Goal: Information Seeking & Learning: Learn about a topic

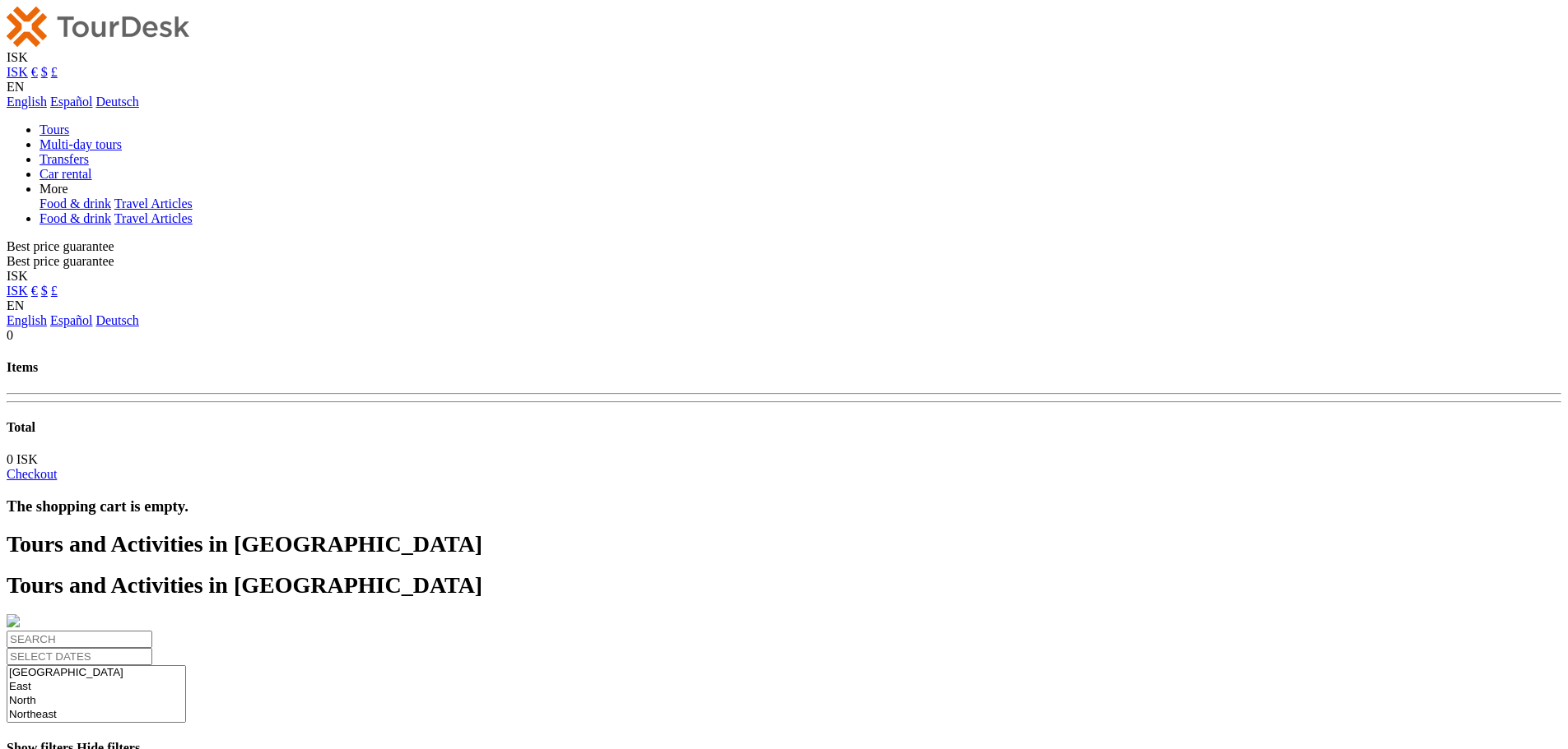
select select
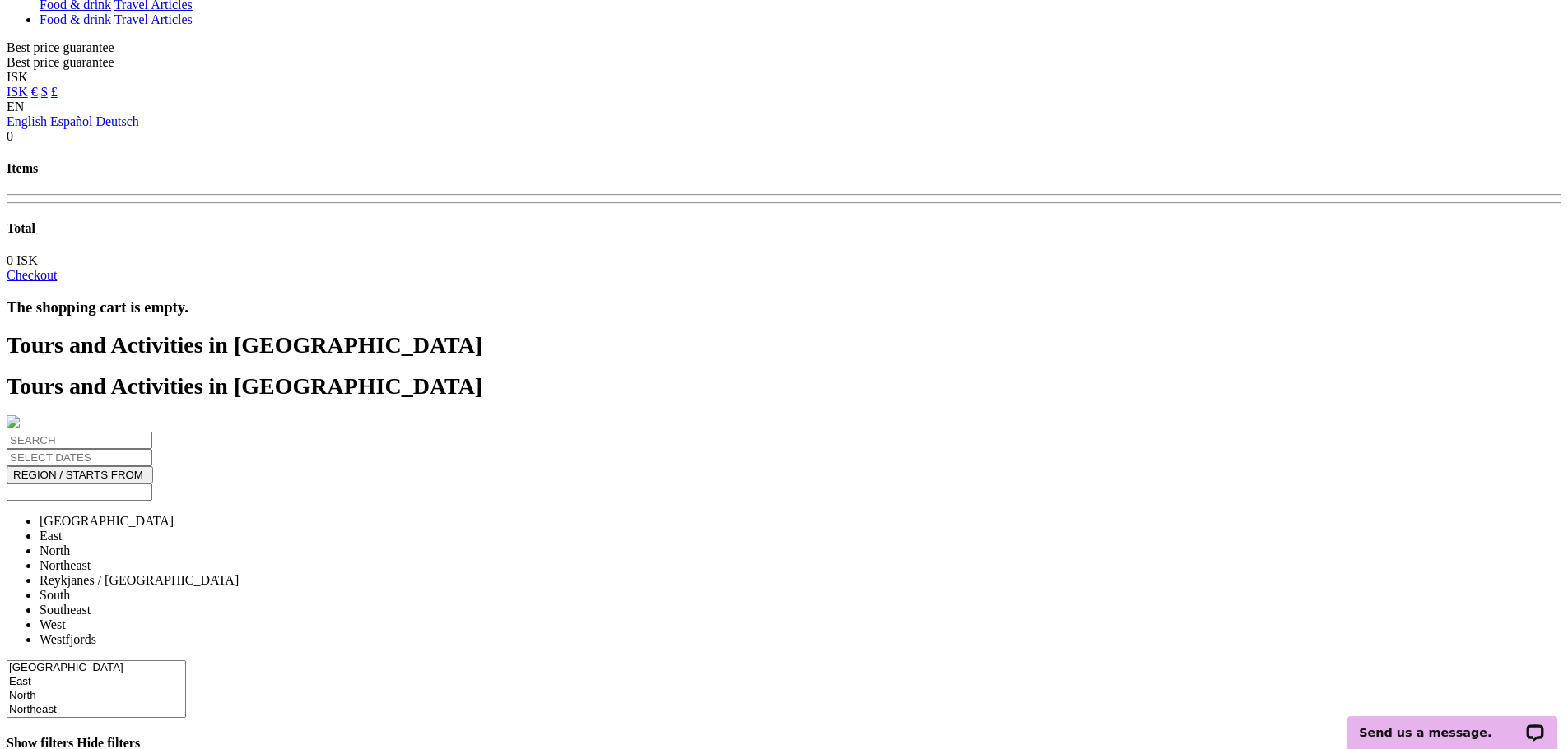
scroll to position [411, 0]
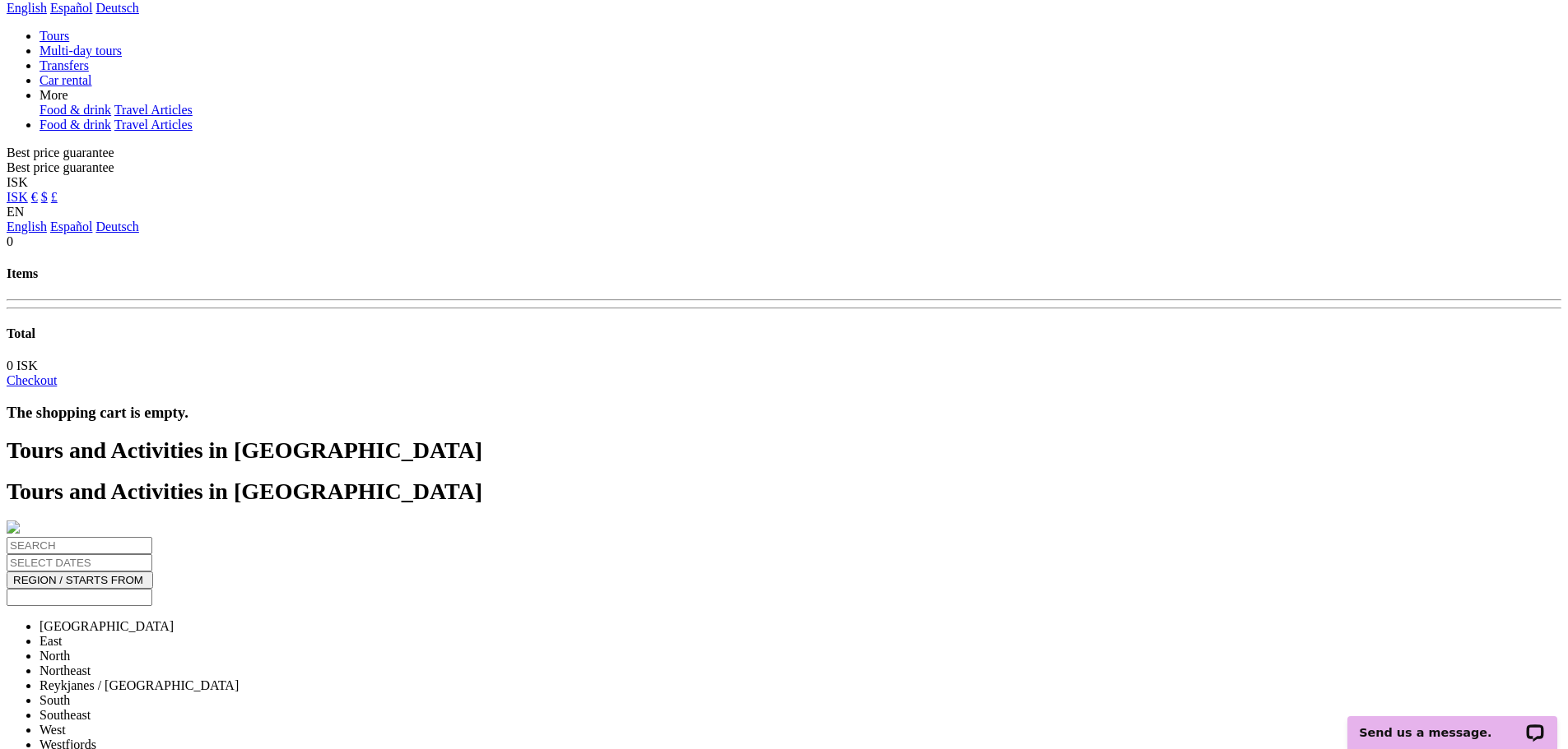
scroll to position [423, 0]
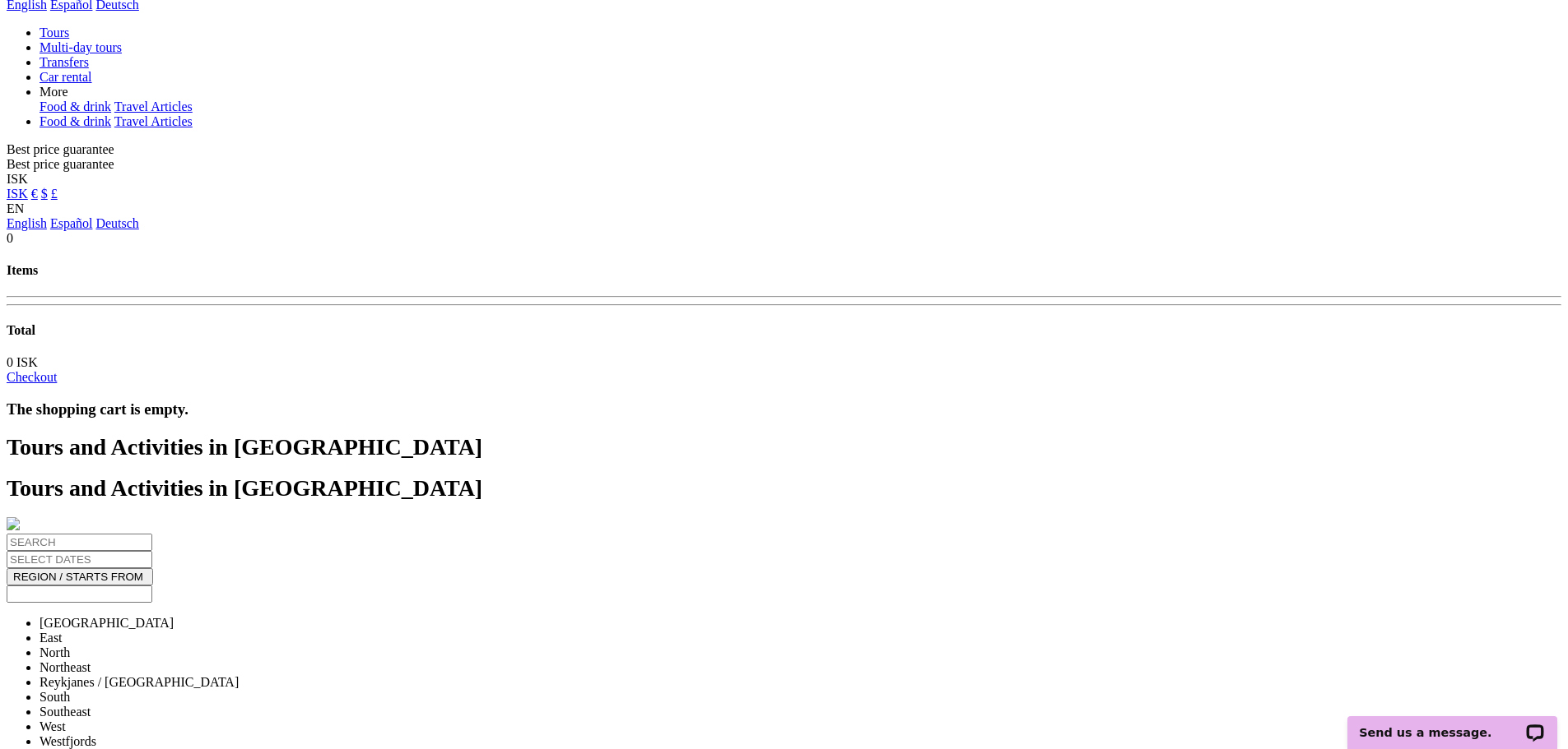
scroll to position [93, 0]
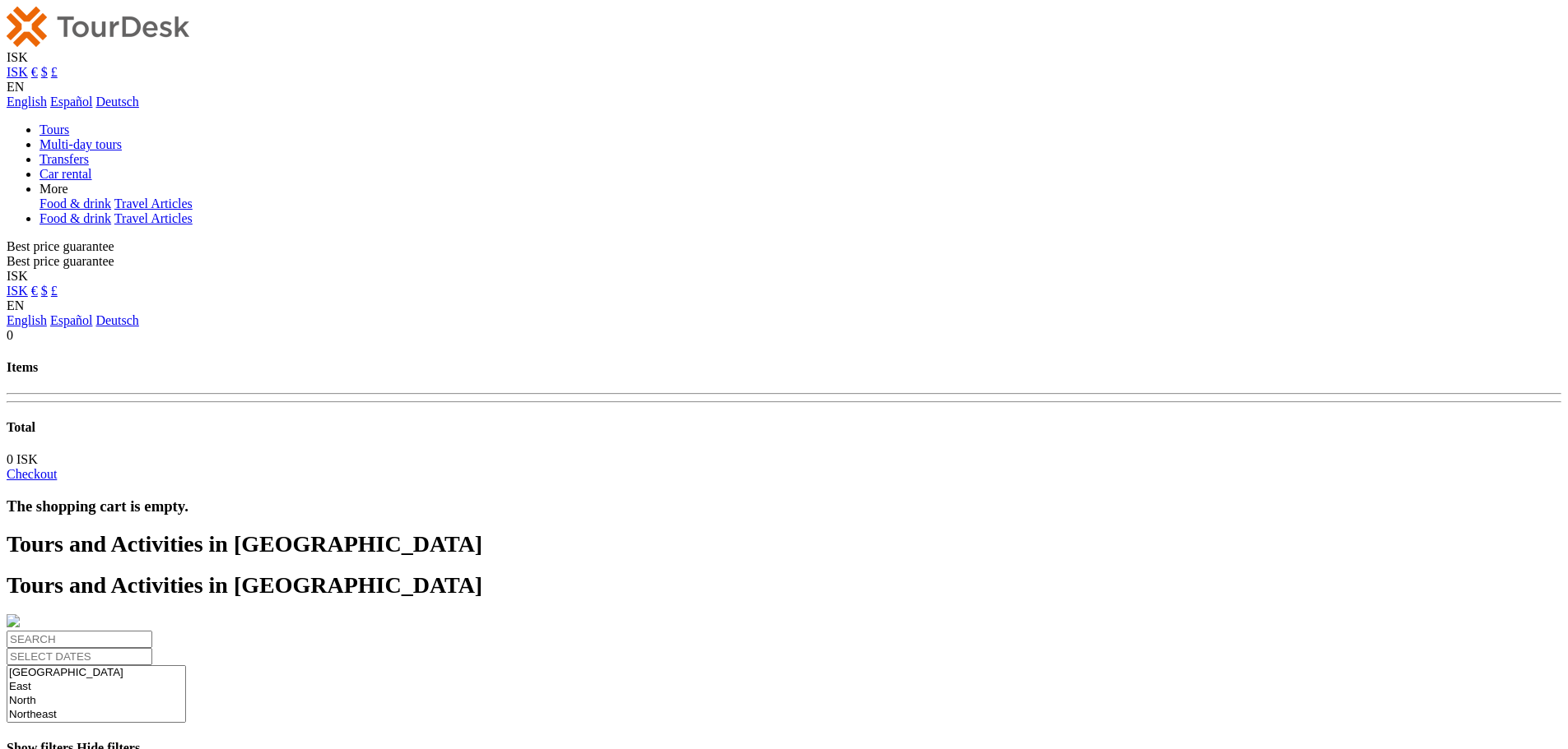
select select
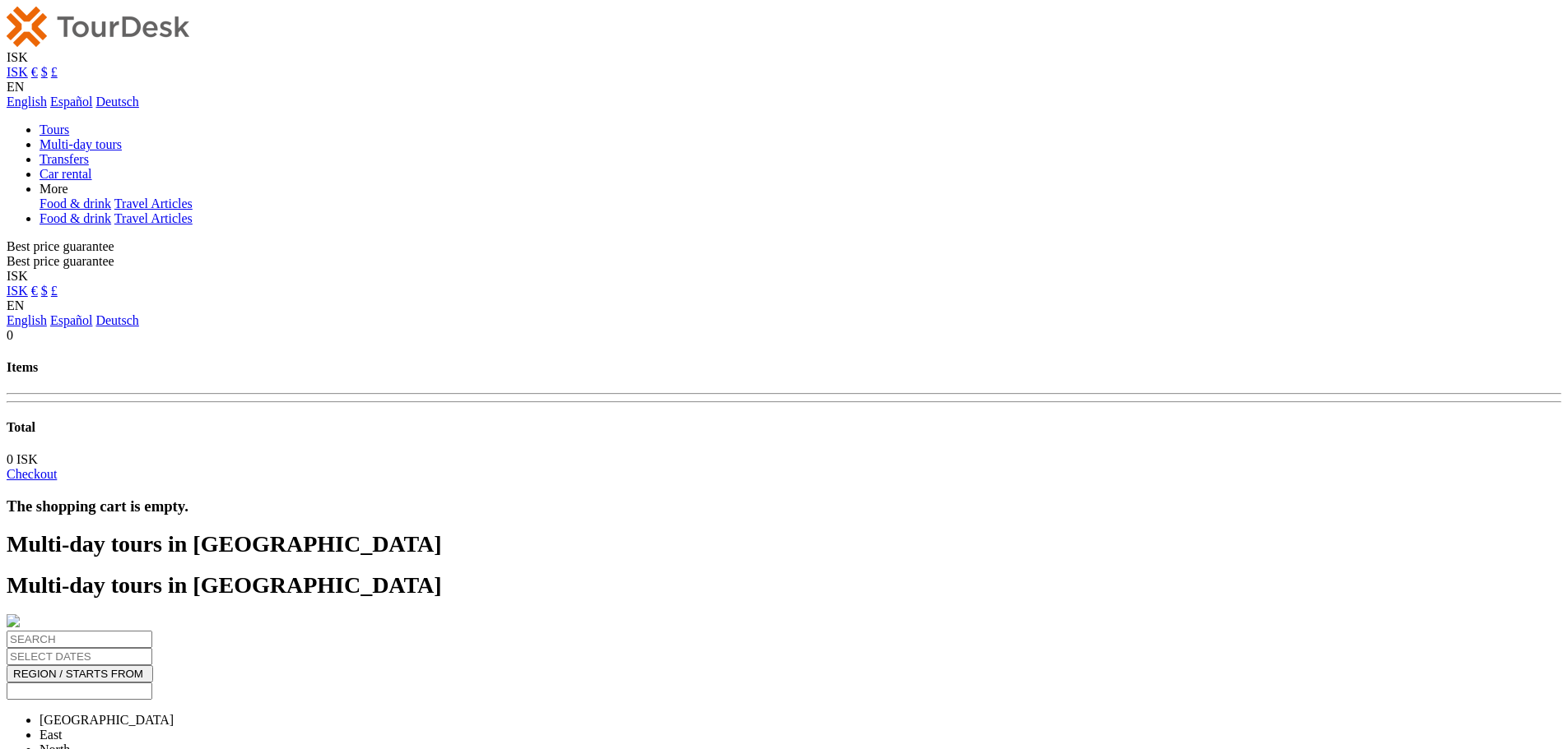
select select
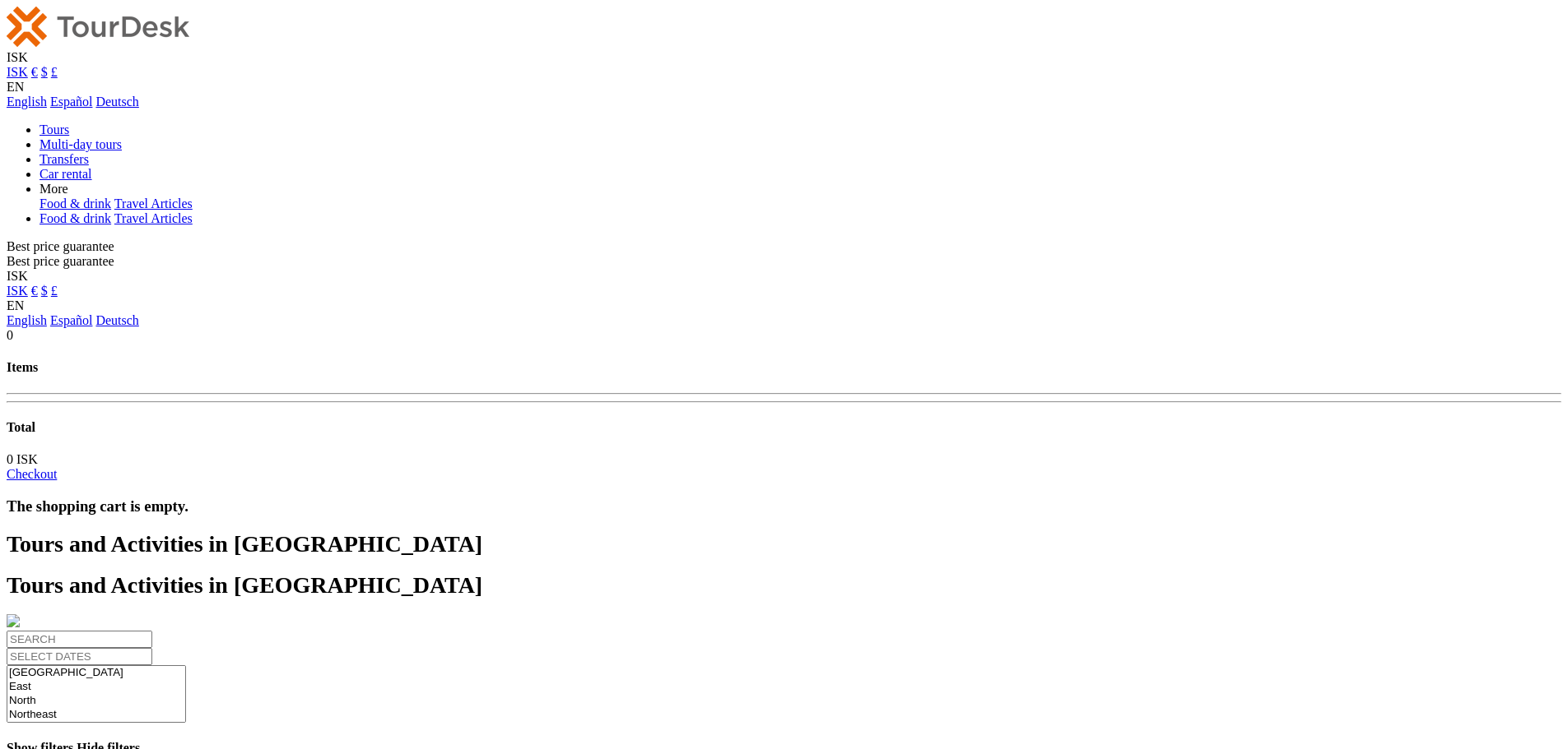
select select
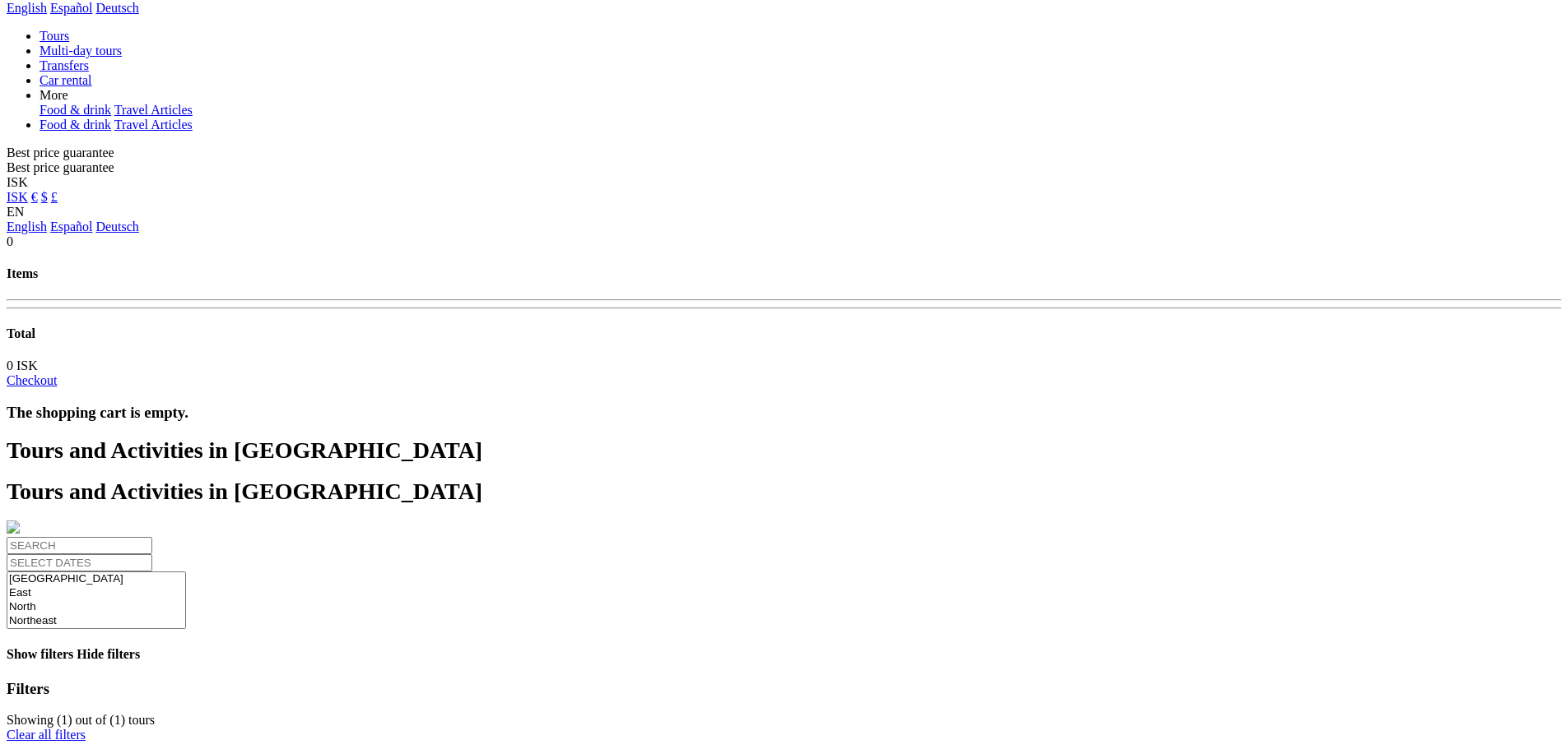
select select
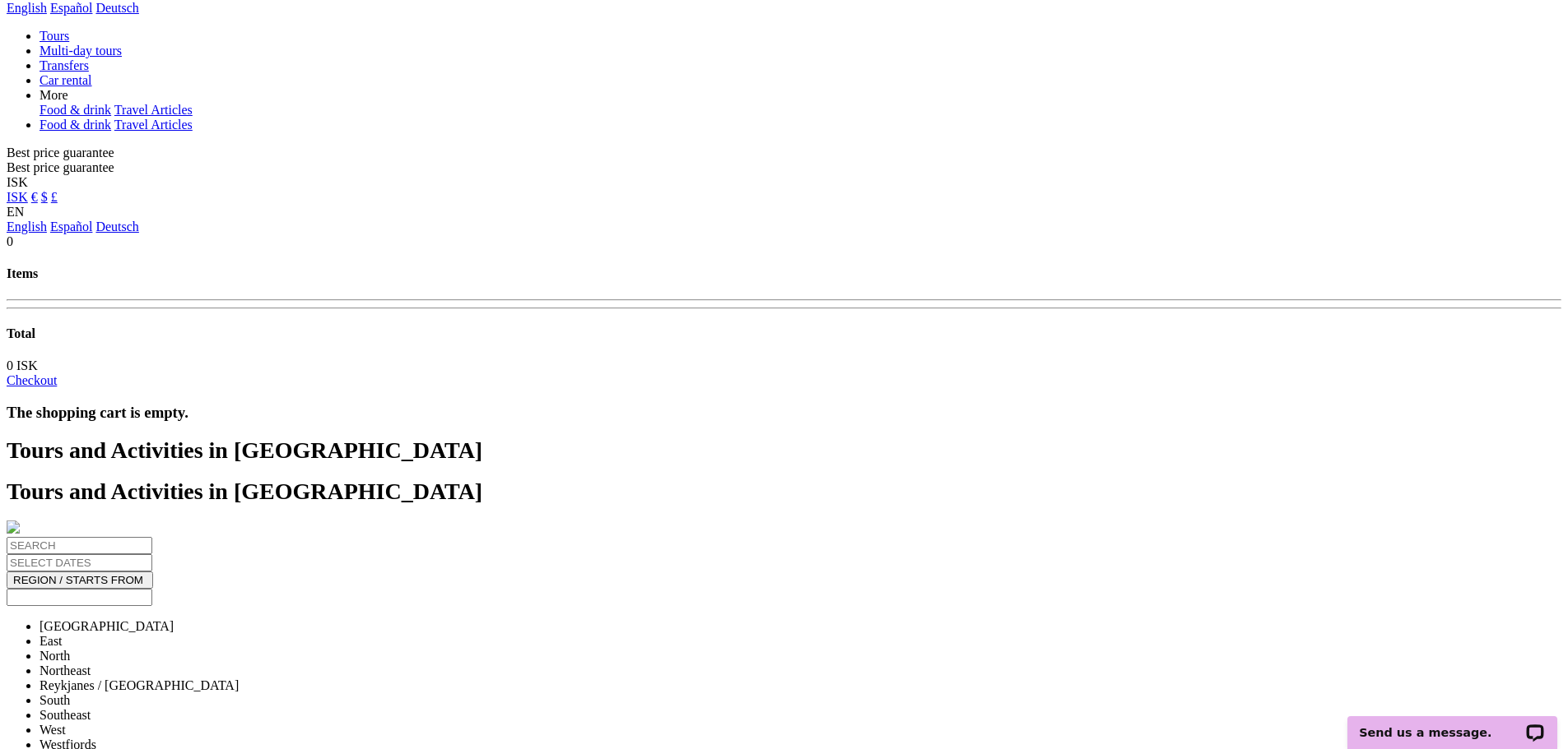
scroll to position [0, 0]
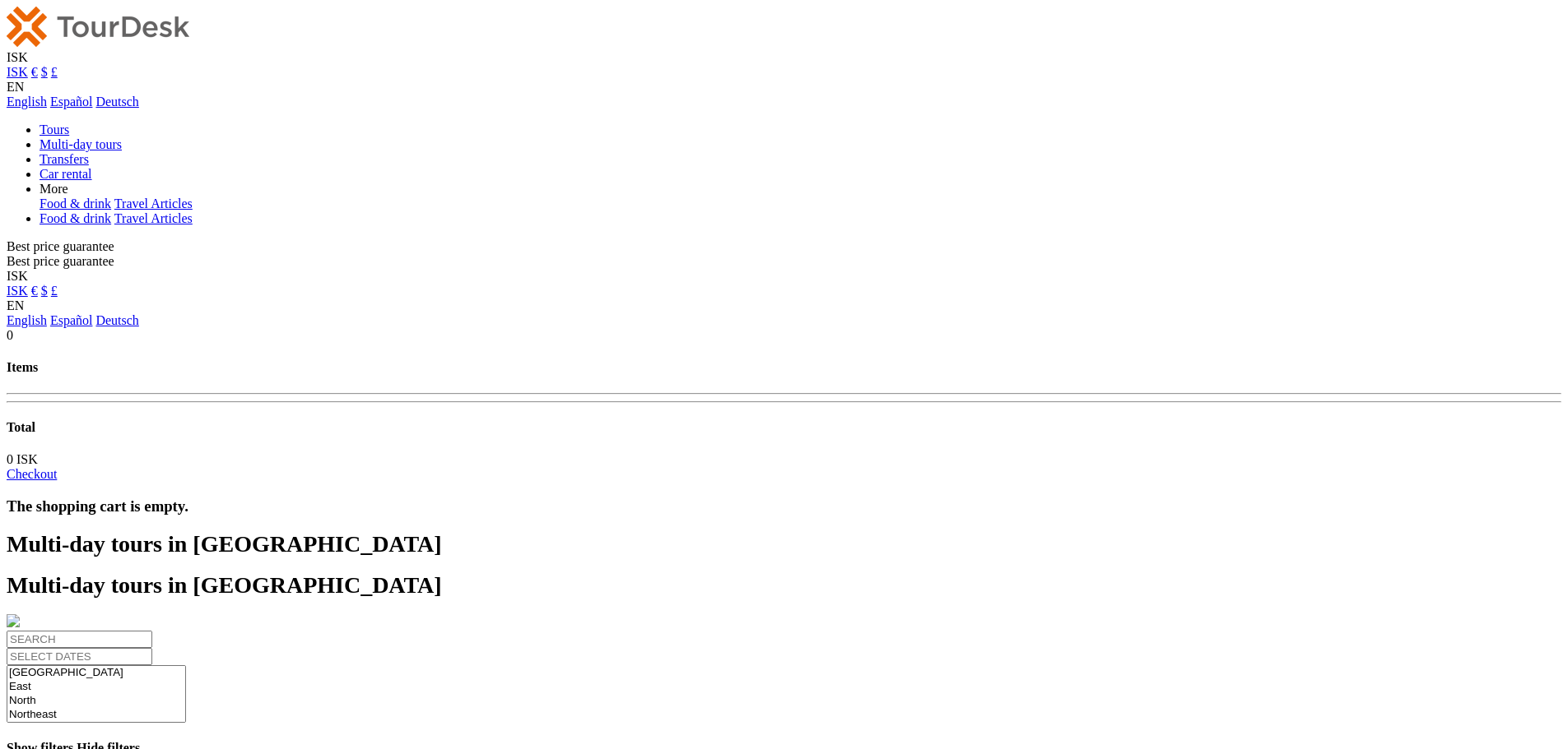
select select
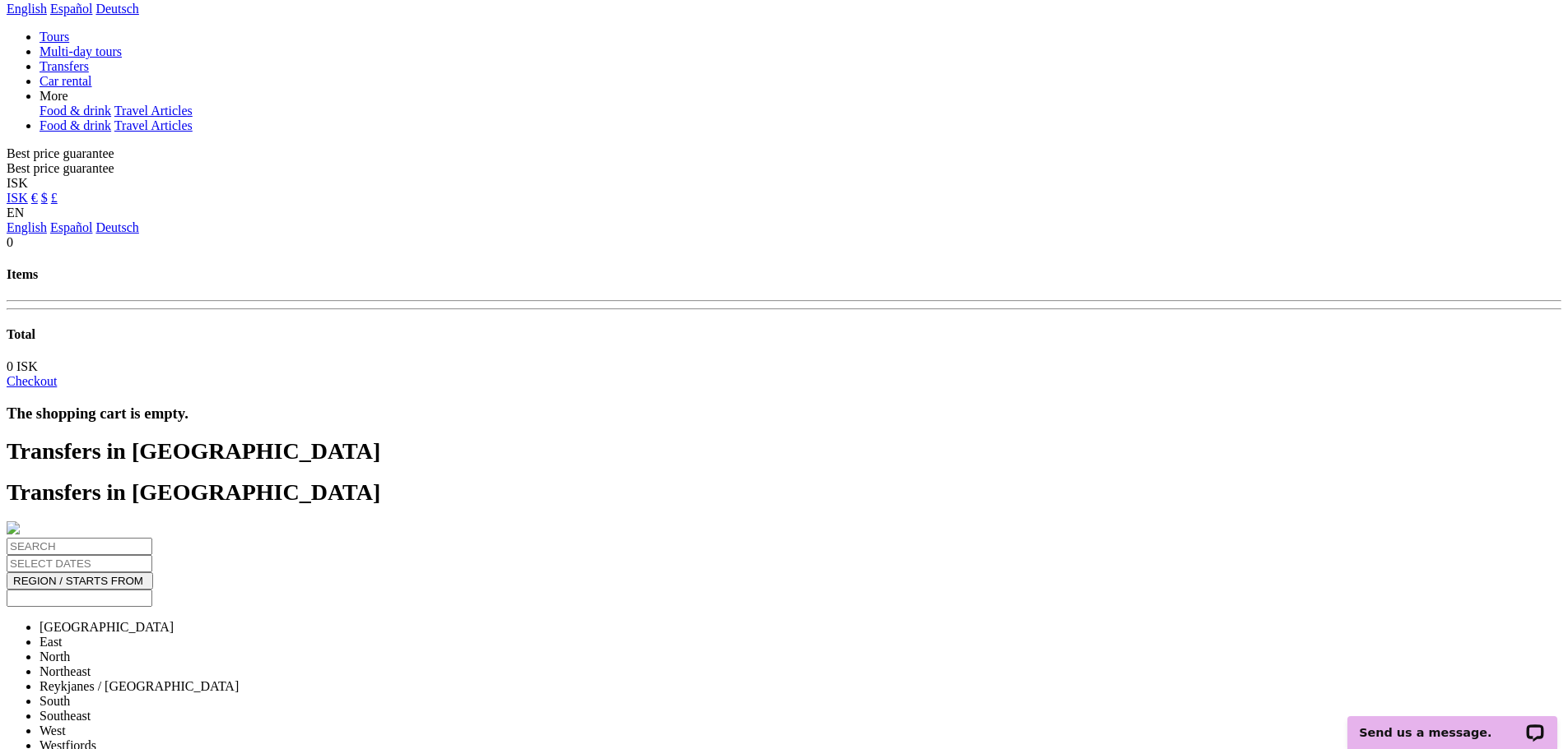
scroll to position [93, 0]
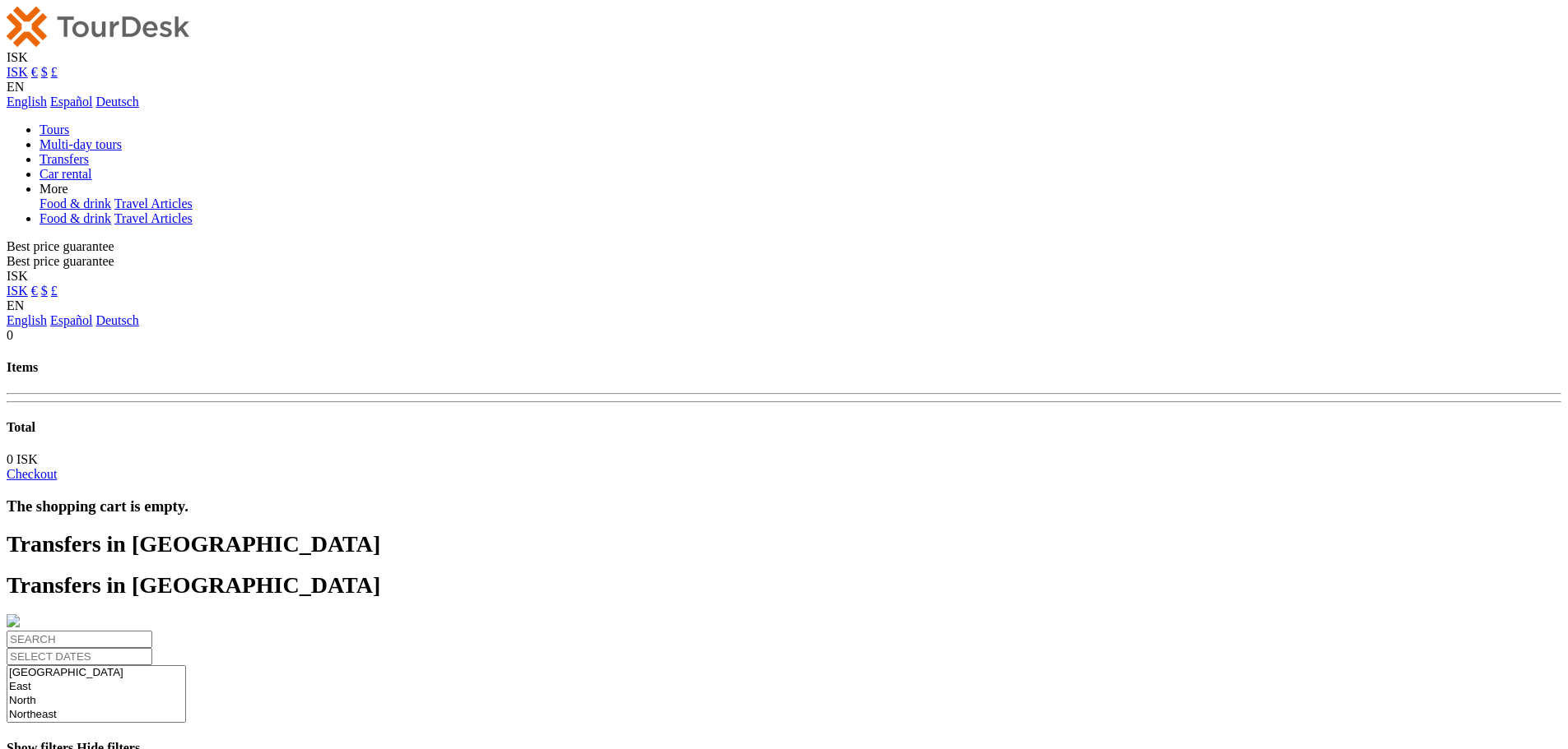
select select
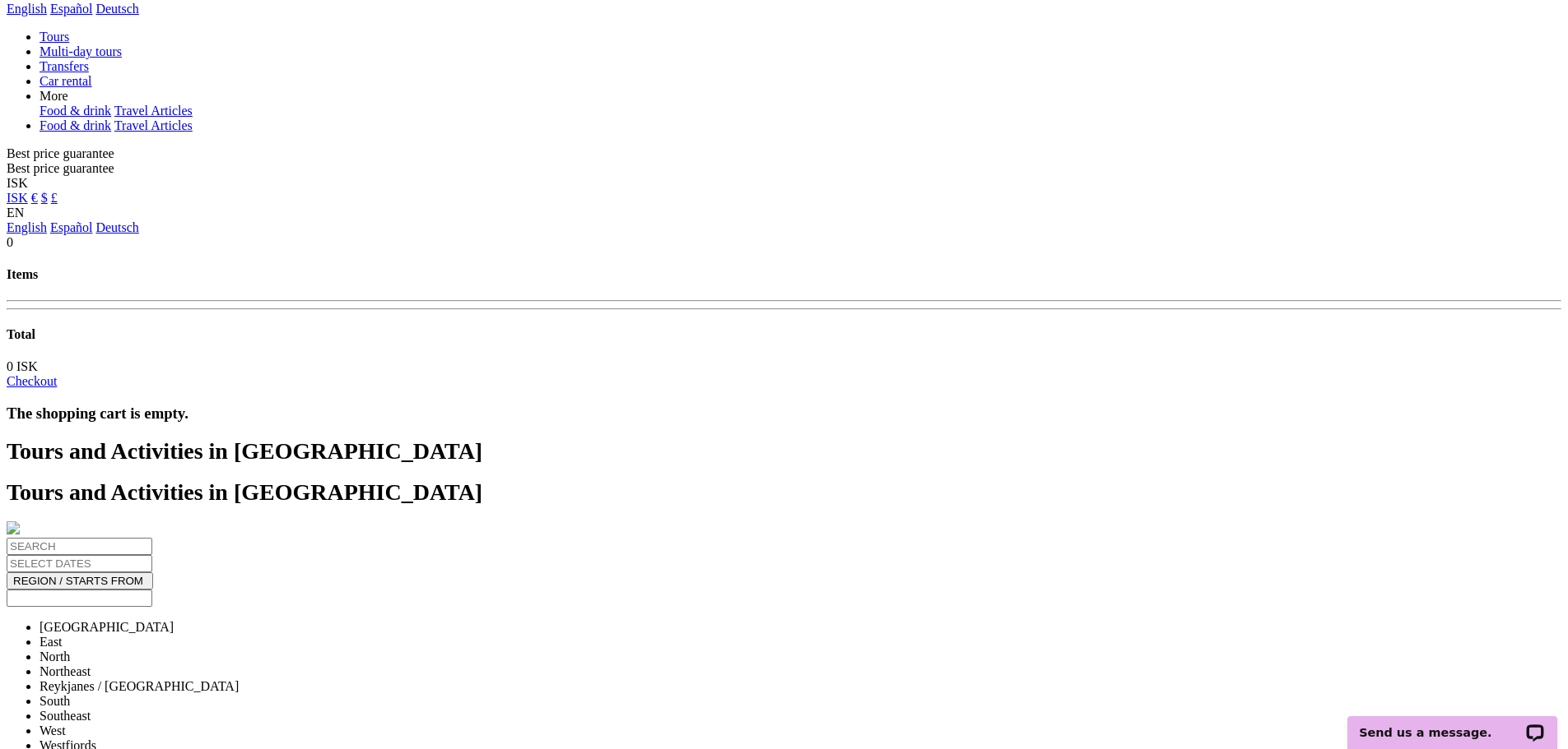
scroll to position [93, 0]
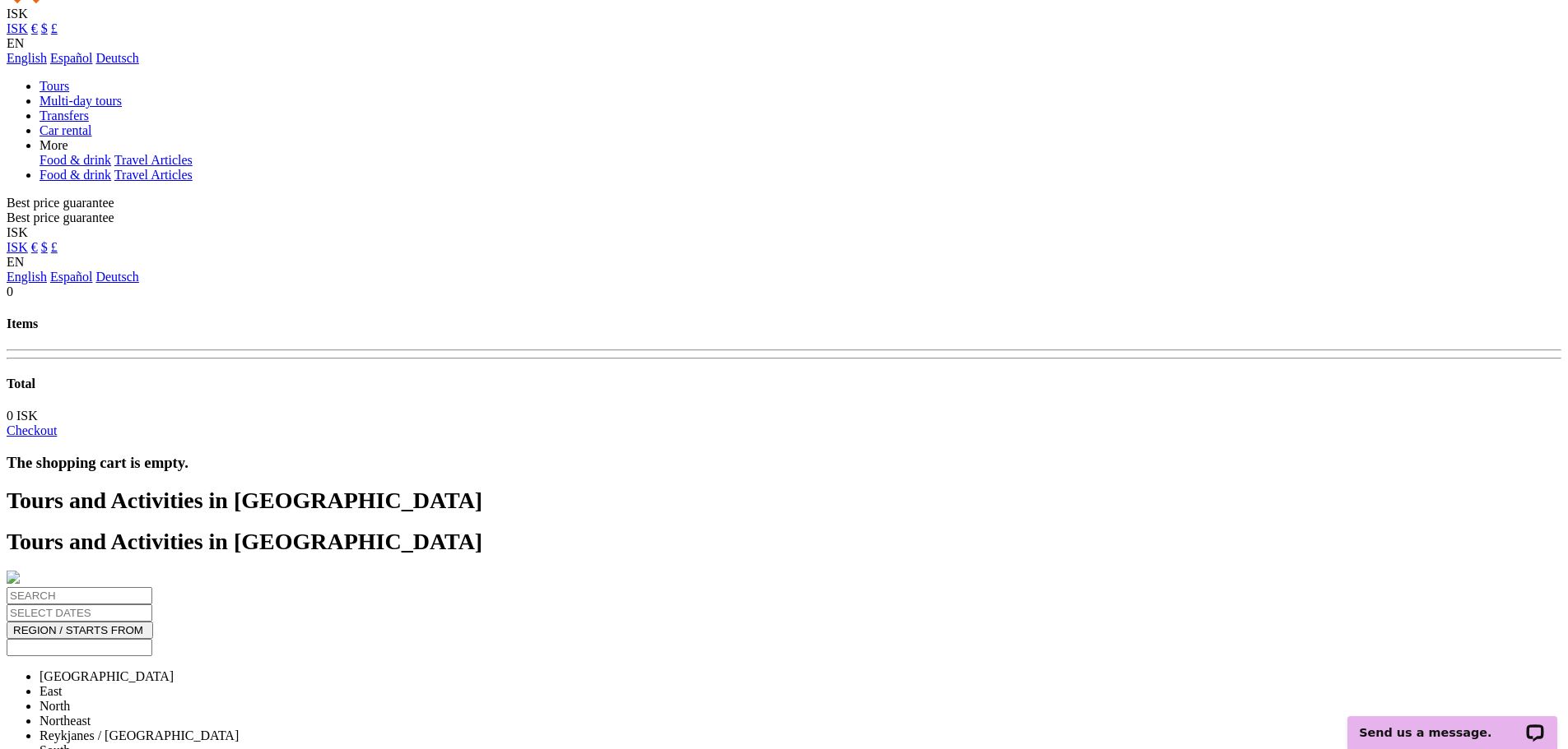
scroll to position [0, 0]
